Goal: Information Seeking & Learning: Check status

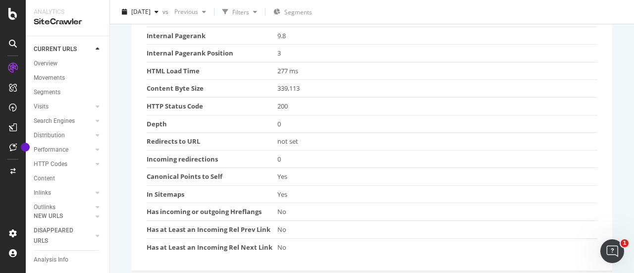
scroll to position [380, 0]
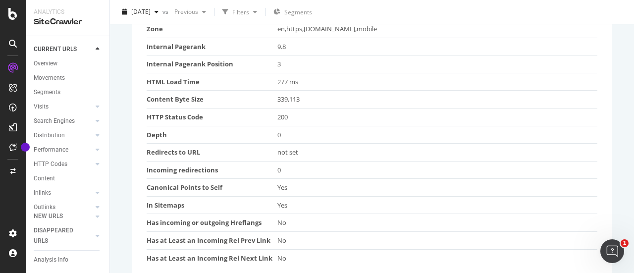
click at [181, 81] on td "HTML Load Time" at bounding box center [212, 82] width 131 height 18
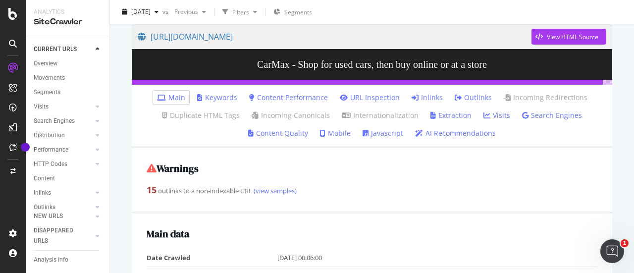
scroll to position [62, 0]
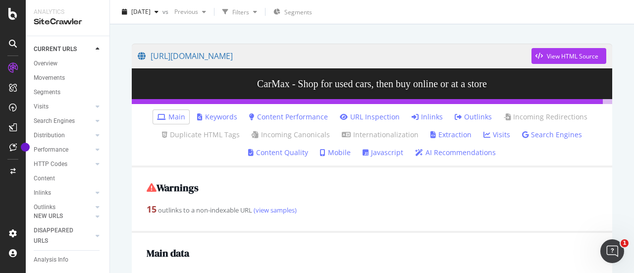
drag, startPoint x: 274, startPoint y: 115, endPoint x: 265, endPoint y: 112, distance: 9.4
click at [265, 112] on link "Content Performance" at bounding box center [288, 117] width 79 height 10
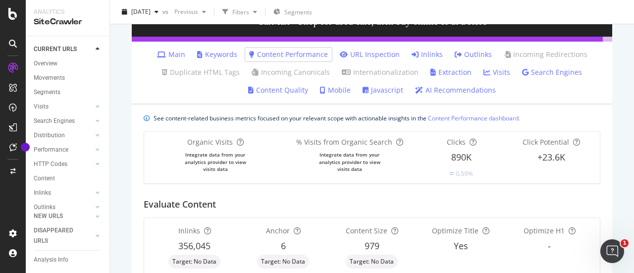
scroll to position [132, 0]
